Goal: Information Seeking & Learning: Learn about a topic

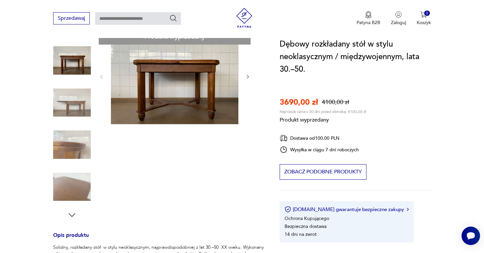
scroll to position [80, 0]
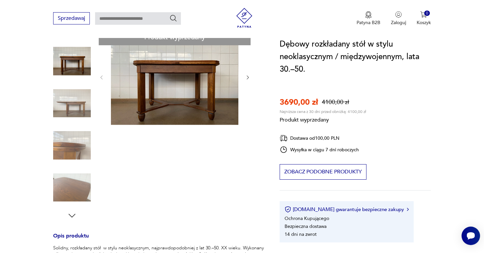
click at [77, 179] on div "Produkt wyprzedany Opis produktu Solidny, rozkładany stół w stylu neoklasycznym…" at bounding box center [158, 241] width 211 height 424
